Goal: Information Seeking & Learning: Learn about a topic

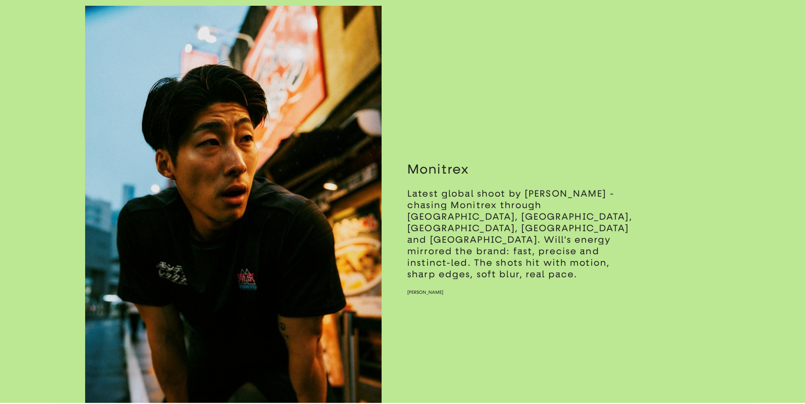
scroll to position [107, 0]
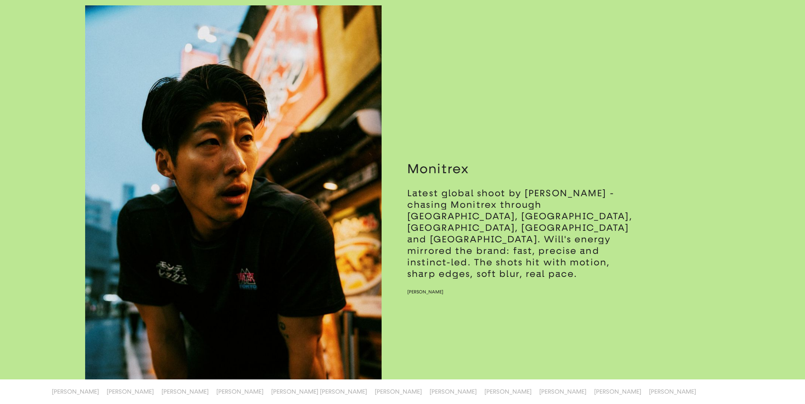
click at [313, 184] on img "button" at bounding box center [233, 227] width 297 height 445
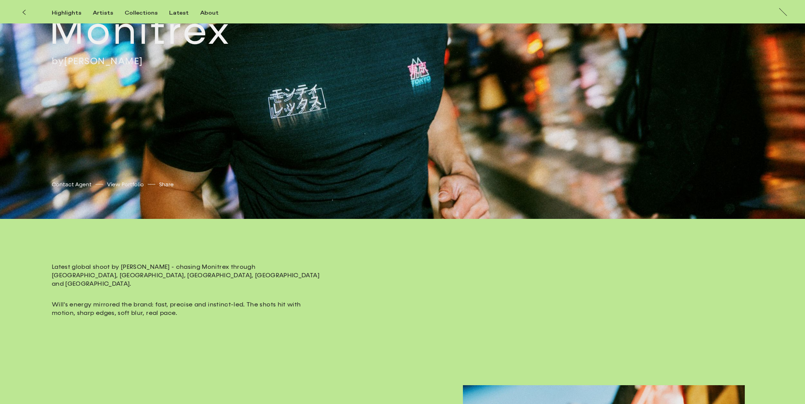
scroll to position [145, 0]
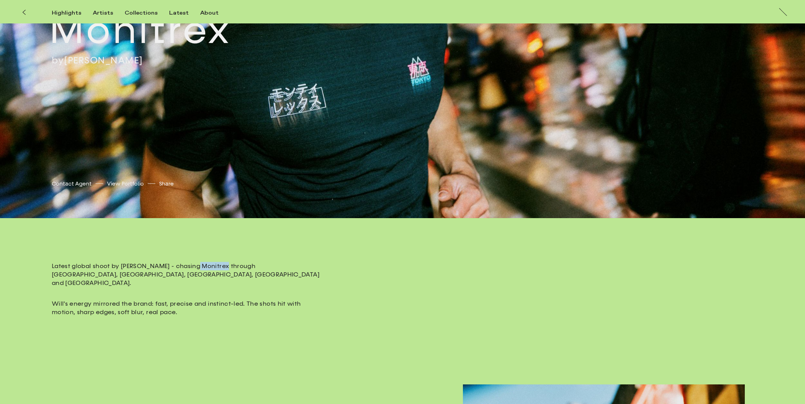
drag, startPoint x: 195, startPoint y: 265, endPoint x: 220, endPoint y: 266, distance: 24.9
click at [220, 266] on p "Latest global shoot by [PERSON_NAME] - chasing Monitrex through [GEOGRAPHIC_DAT…" at bounding box center [186, 274] width 269 height 25
copy p "Monitrex"
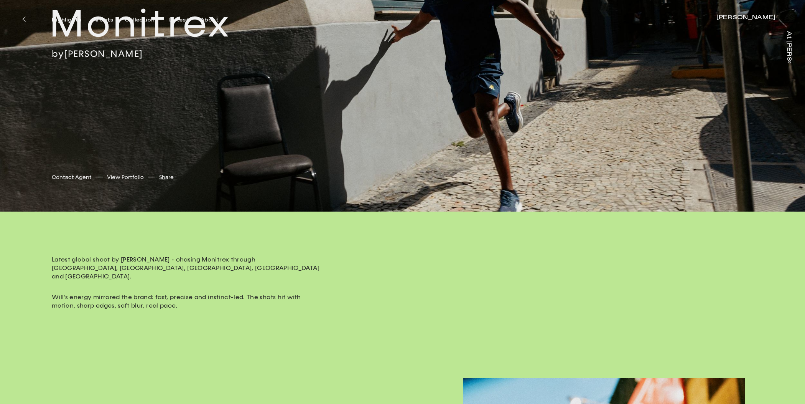
scroll to position [267, 0]
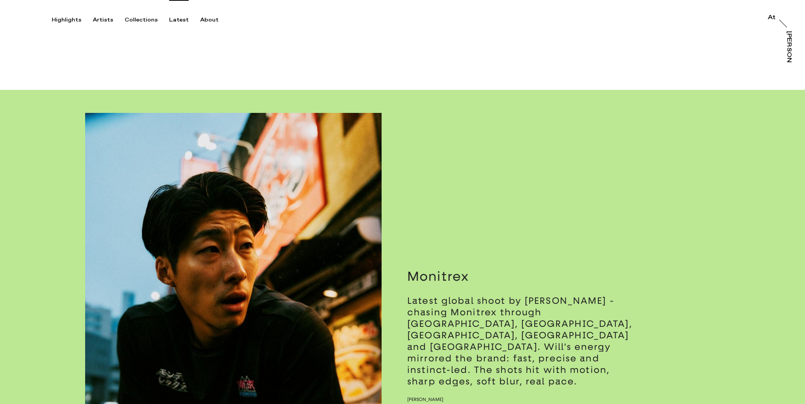
click at [180, 18] on div "Latest" at bounding box center [179, 19] width 20 height 7
drag, startPoint x: 170, startPoint y: 19, endPoint x: 198, endPoint y: 40, distance: 35.1
click at [170, 19] on div "Latest" at bounding box center [179, 19] width 20 height 7
